Goal: Subscribe to service/newsletter

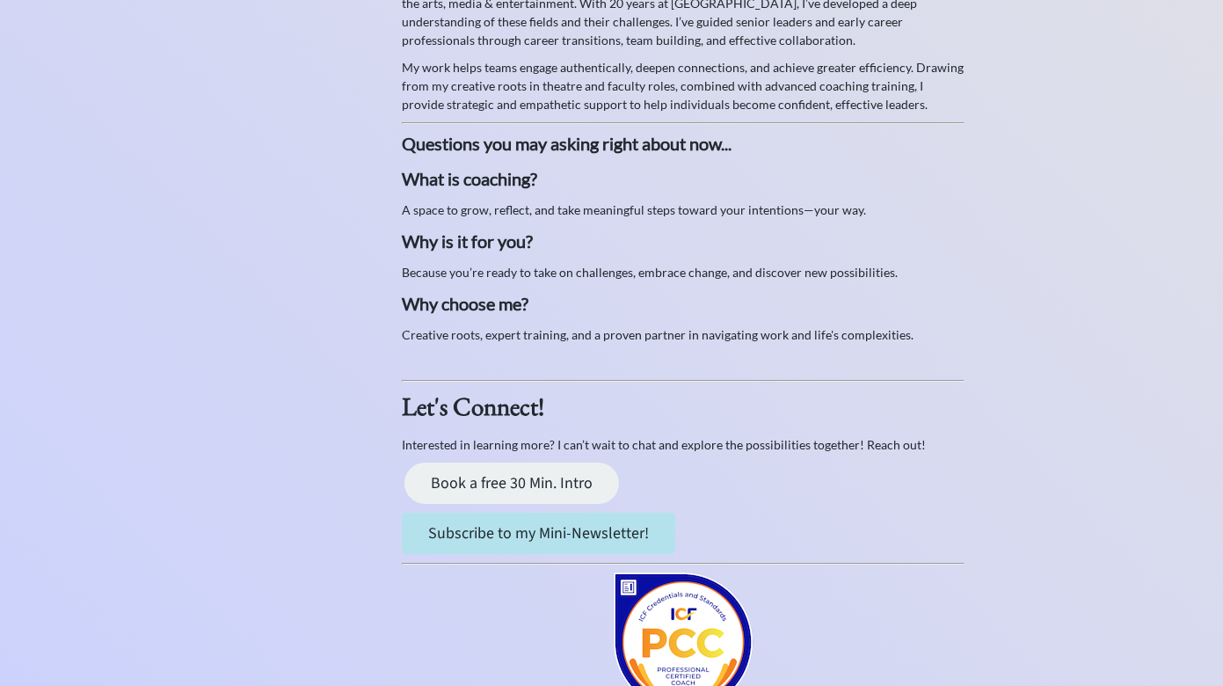
scroll to position [564, 0]
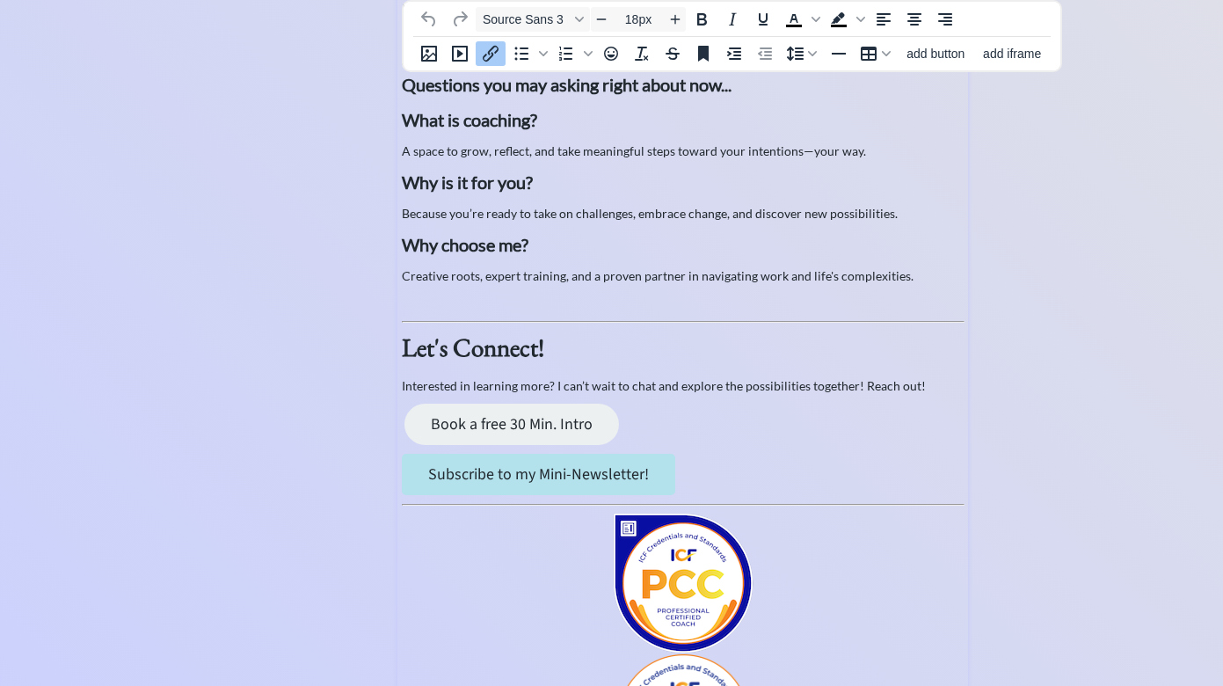
click at [725, 474] on p "Subscribe to my Mini-Newsletter!" at bounding box center [683, 474] width 562 height 41
click at [954, 57] on span "add button" at bounding box center [936, 54] width 58 height 14
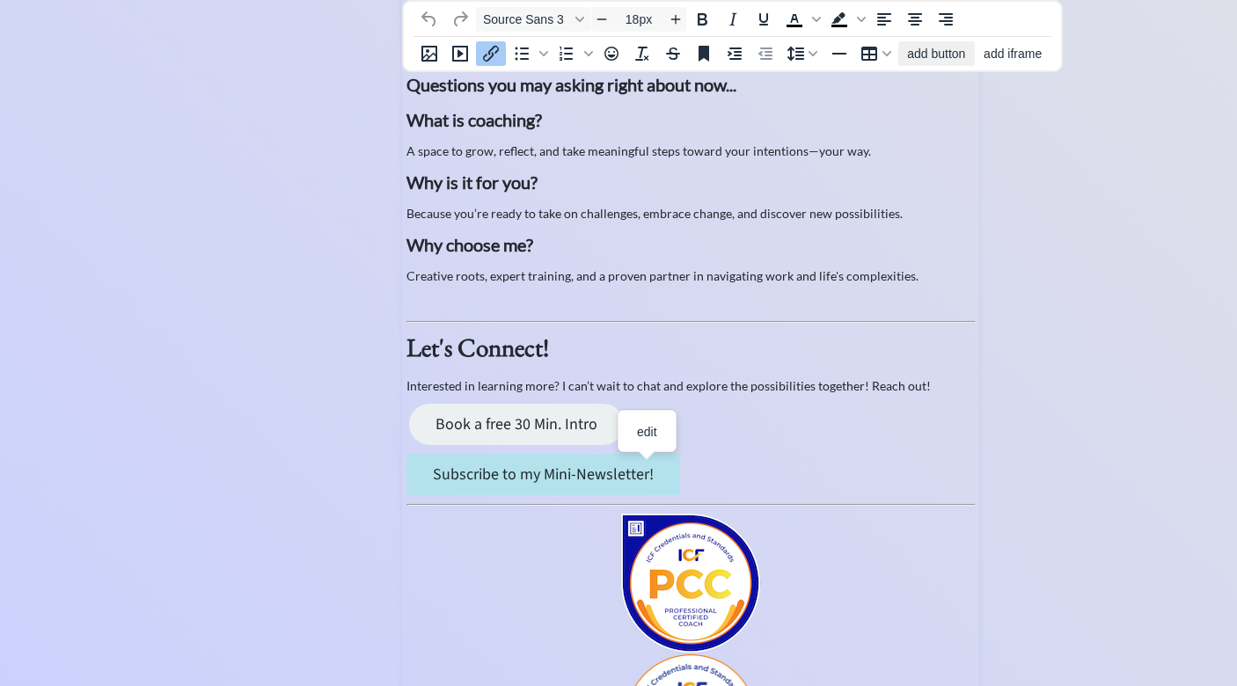
select select "18px"
select select "5px"
select select "10px"
select select "30px"
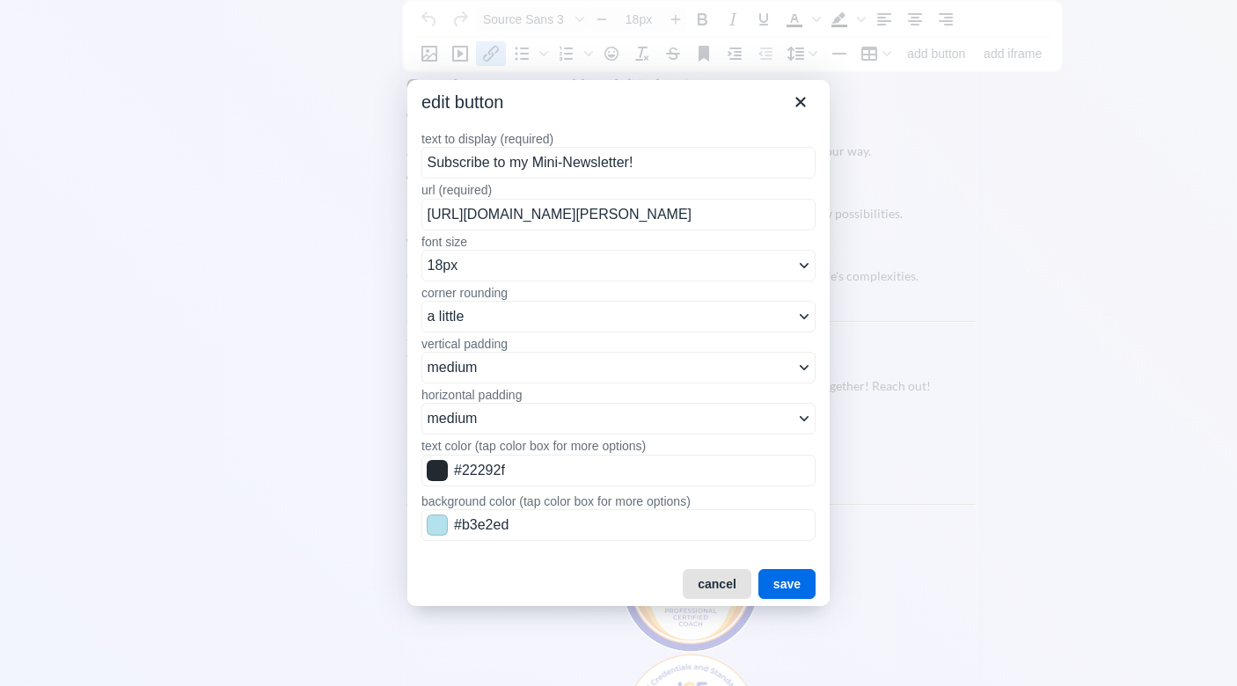
click at [718, 579] on button "cancel" at bounding box center [716, 584] width 69 height 30
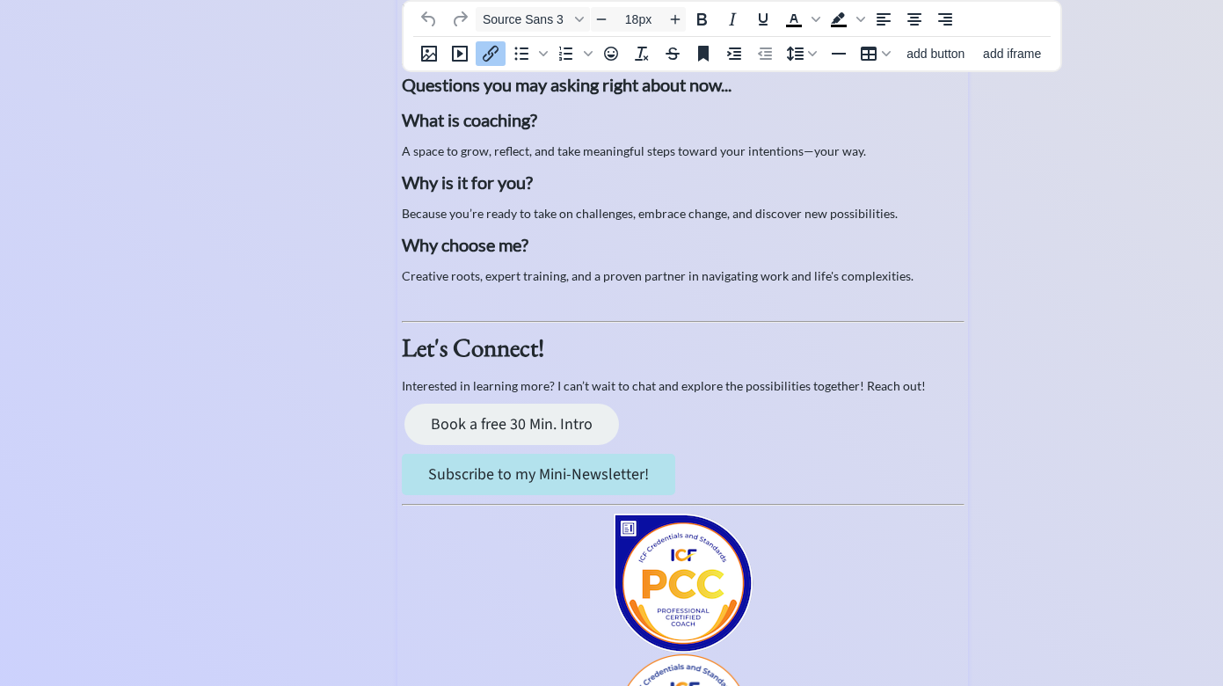
click at [646, 419] on p "Book a free 30 Min. Intro" at bounding box center [683, 424] width 562 height 41
click at [629, 470] on link "Subscribe to my Mini-Newsletter!" at bounding box center [539, 474] width 274 height 41
click at [710, 465] on p "Subscribe to my Mini-Newsletter!" at bounding box center [683, 474] width 562 height 41
type input "14px"
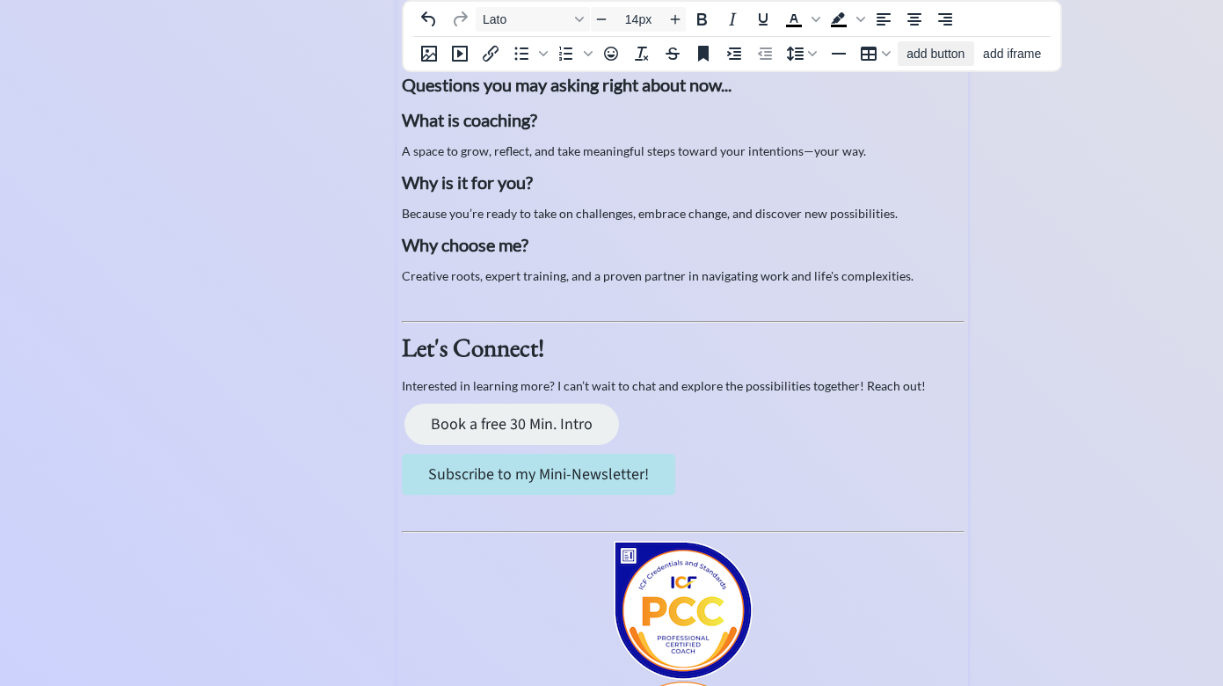
click at [928, 50] on span "add button" at bounding box center [936, 54] width 58 height 14
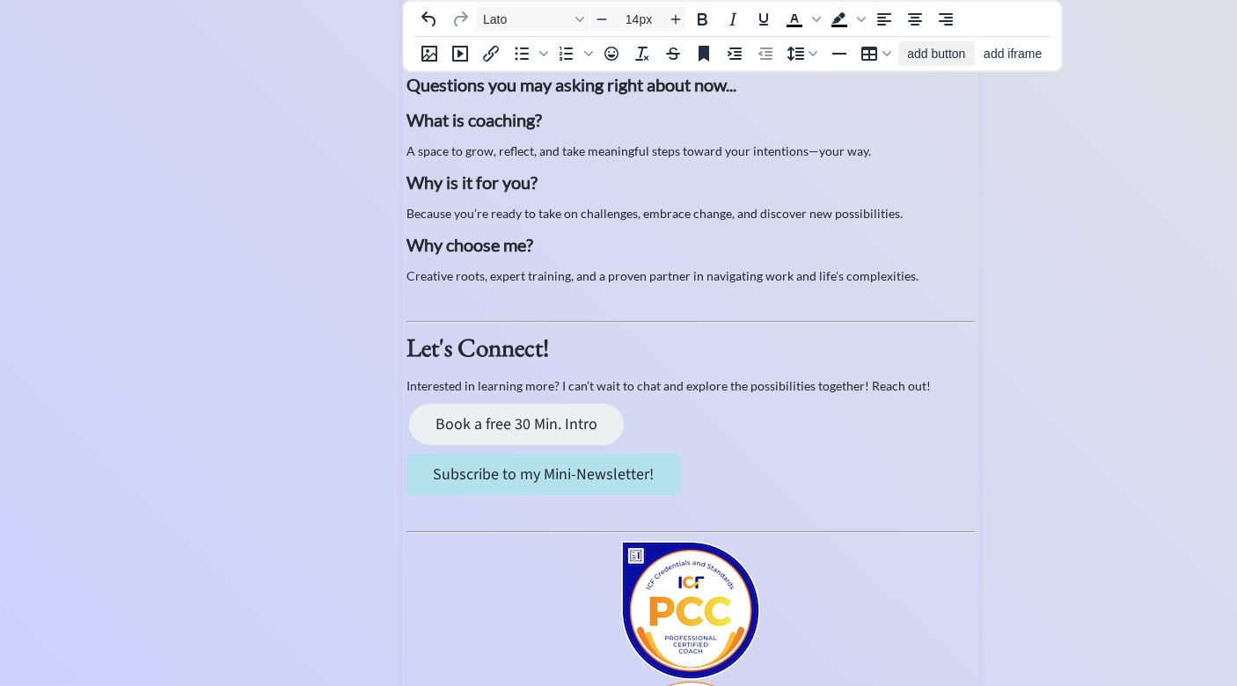
select select "18px"
select select "5px"
select select "10px"
select select "30px"
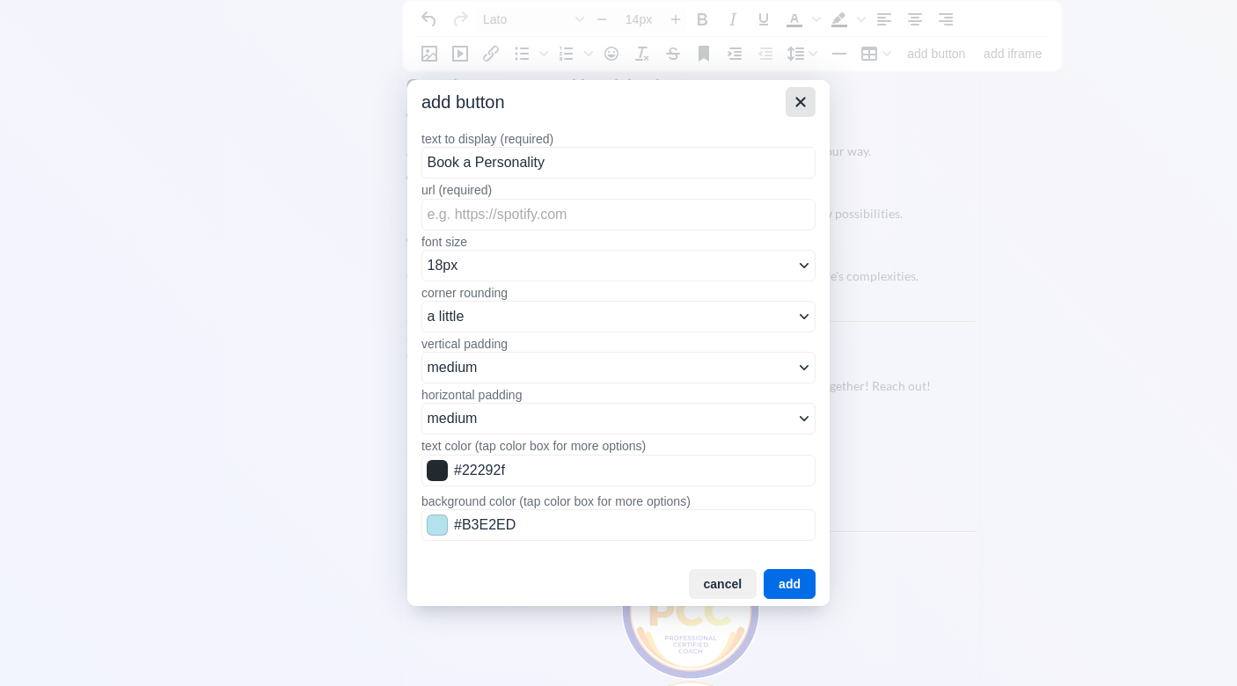
type input "Book a Personality"
click at [801, 102] on icon "Close" at bounding box center [800, 103] width 10 height 10
